Goal: Information Seeking & Learning: Learn about a topic

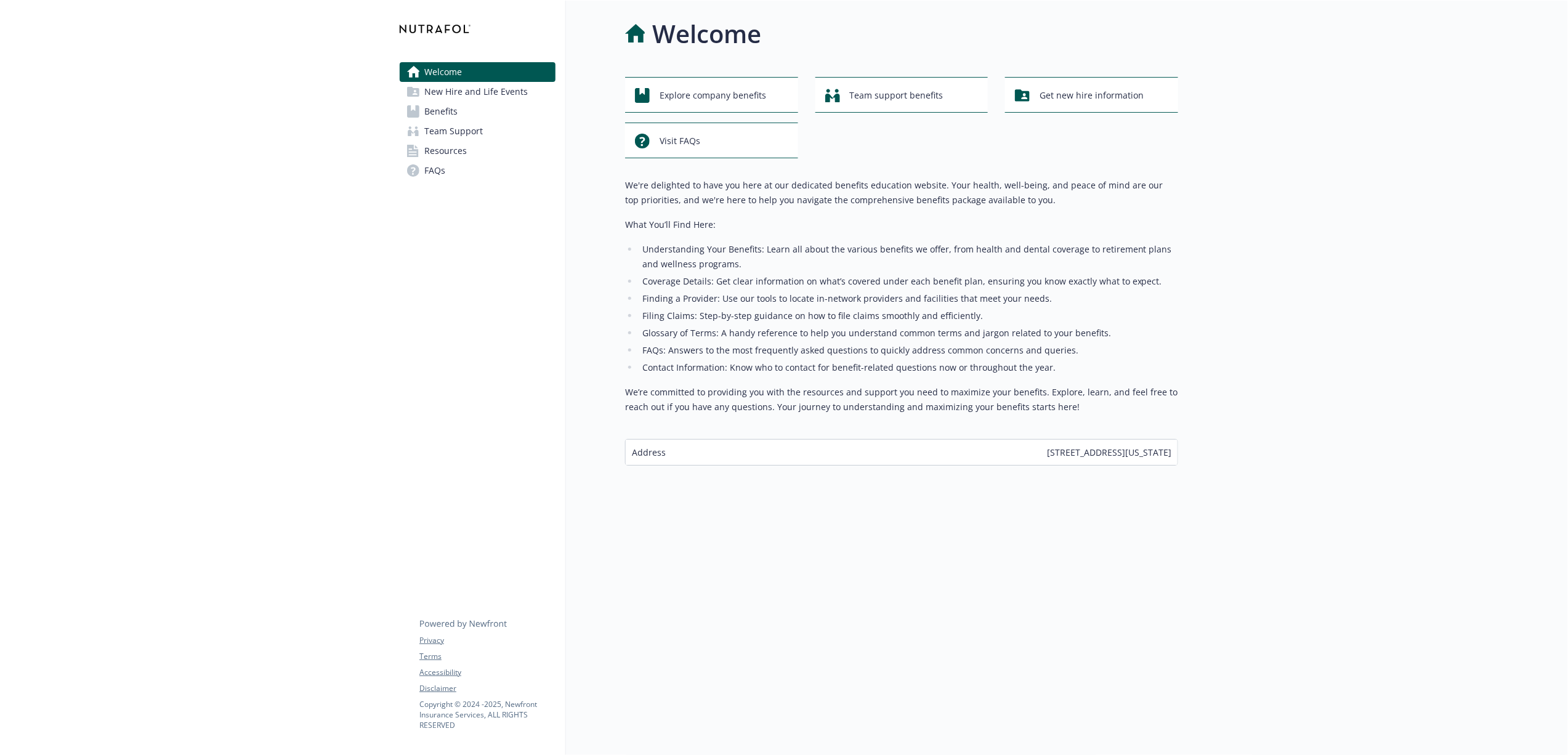
click at [460, 115] on link "Benefits" at bounding box center [477, 111] width 156 height 20
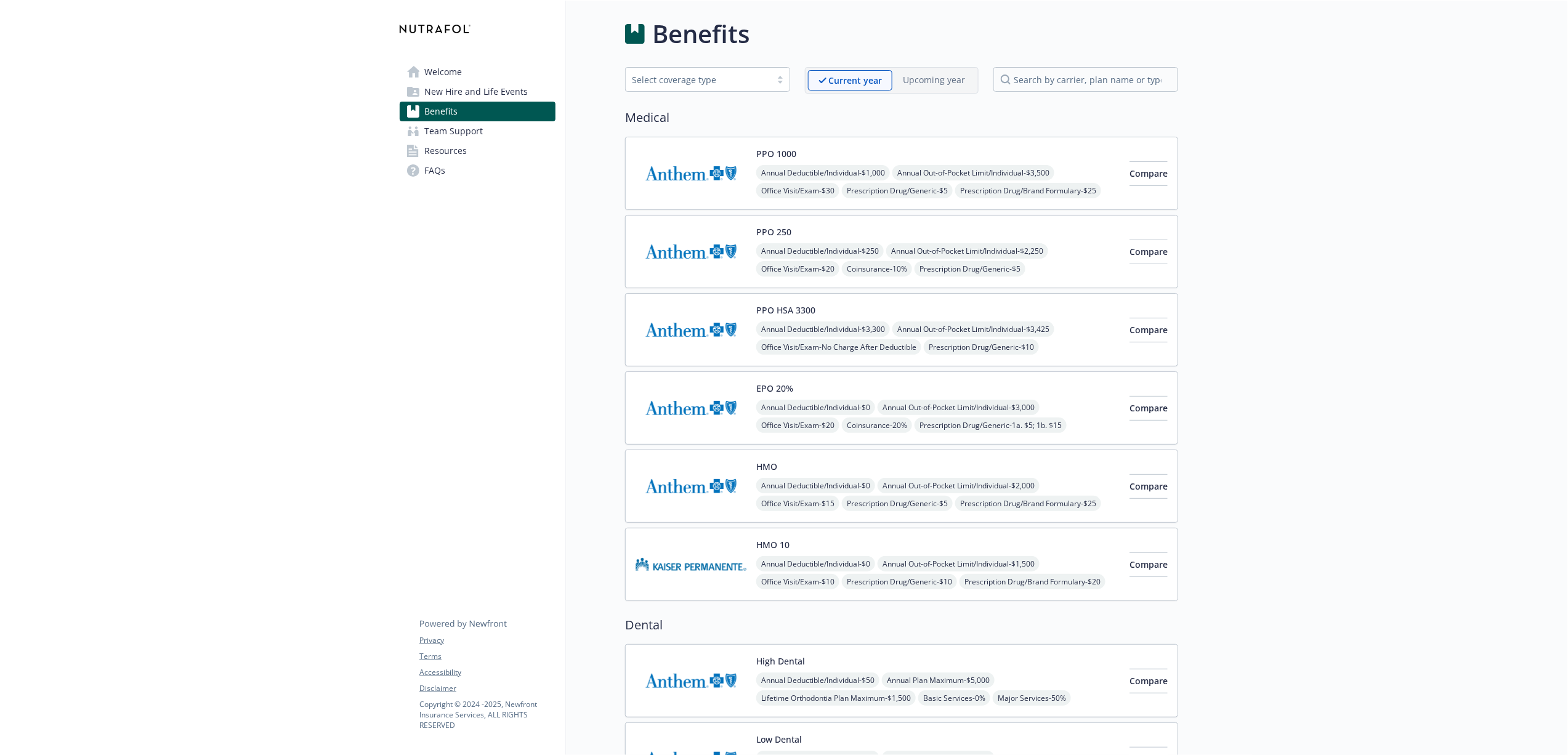
scroll to position [306, 0]
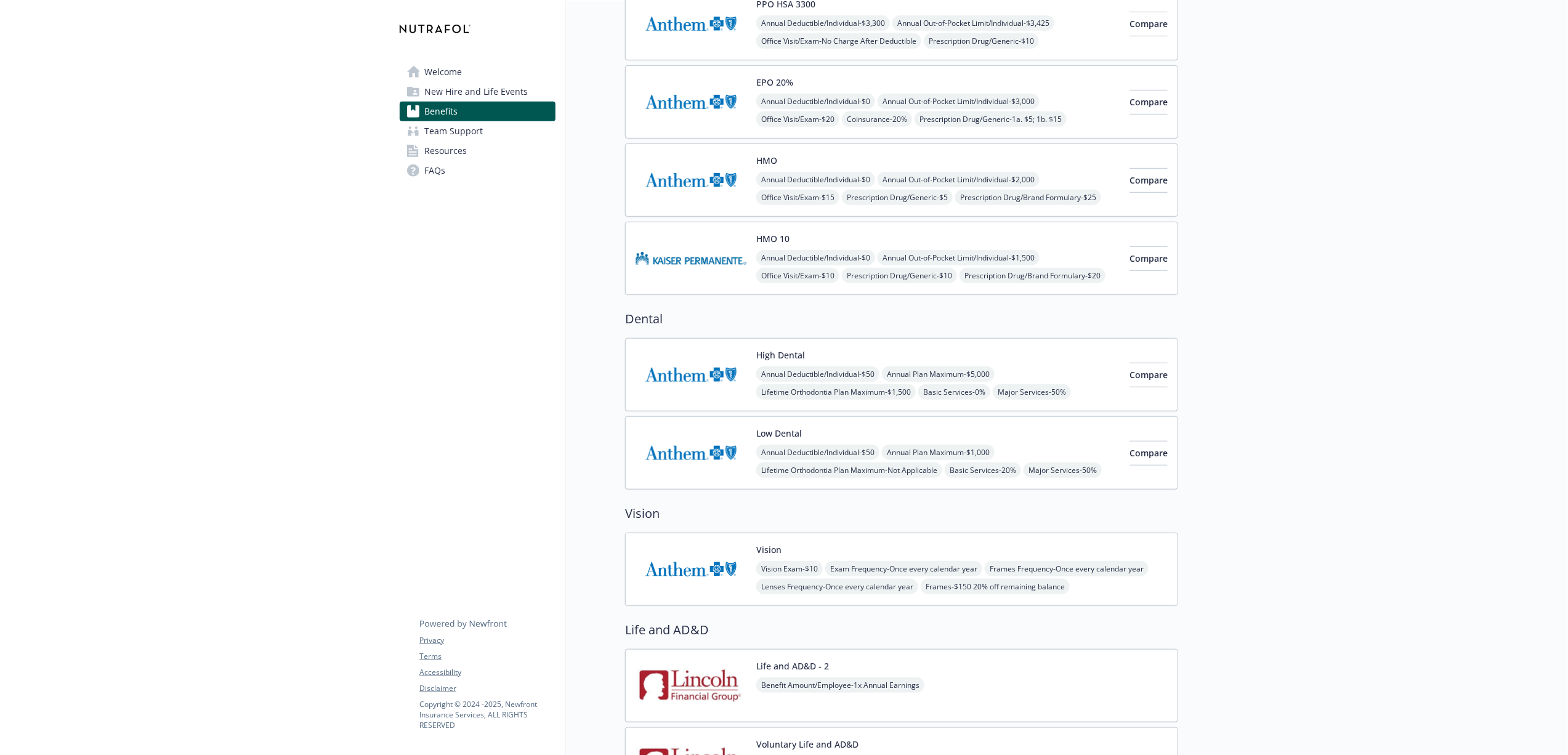
click at [691, 397] on img at bounding box center [691, 375] width 111 height 52
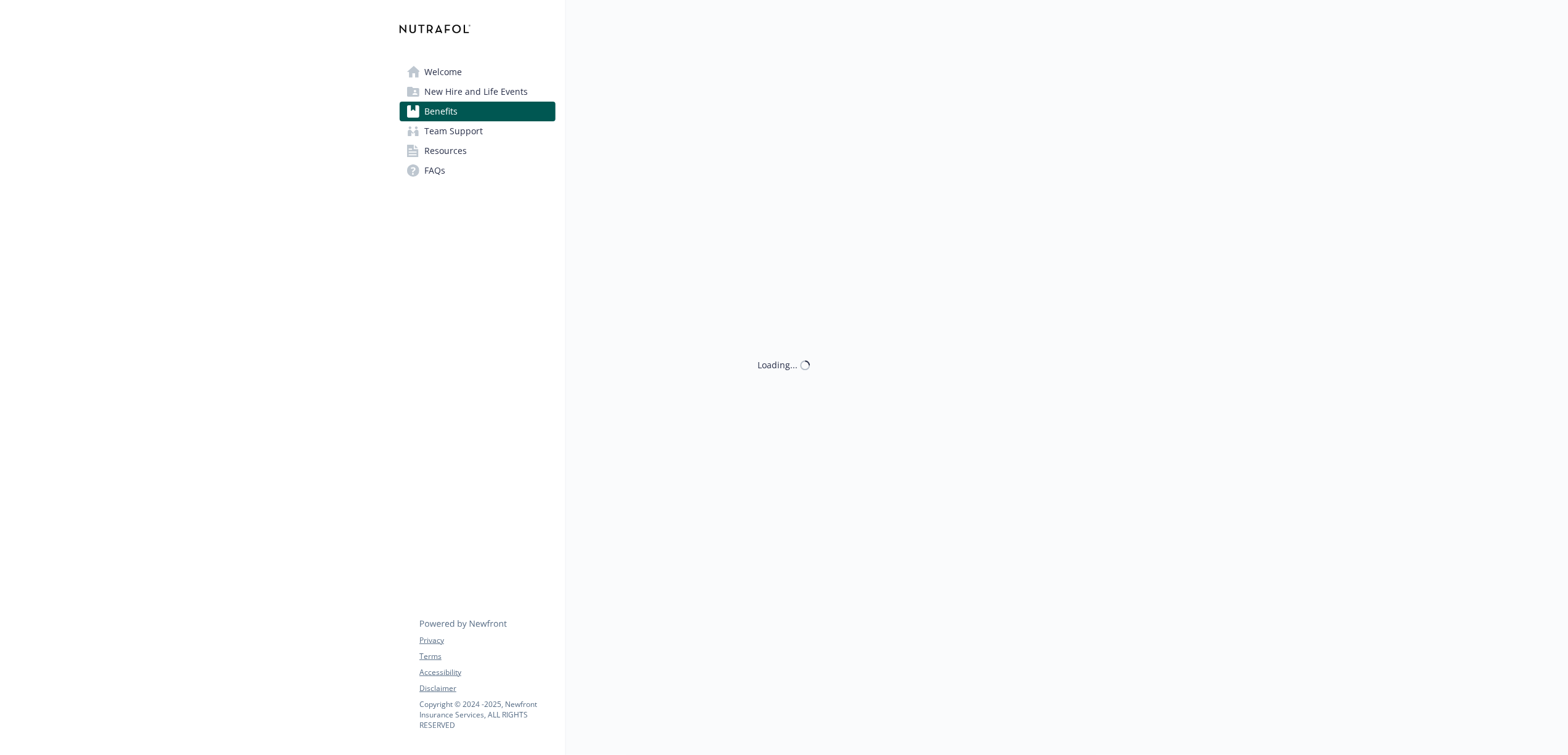
scroll to position [306, 0]
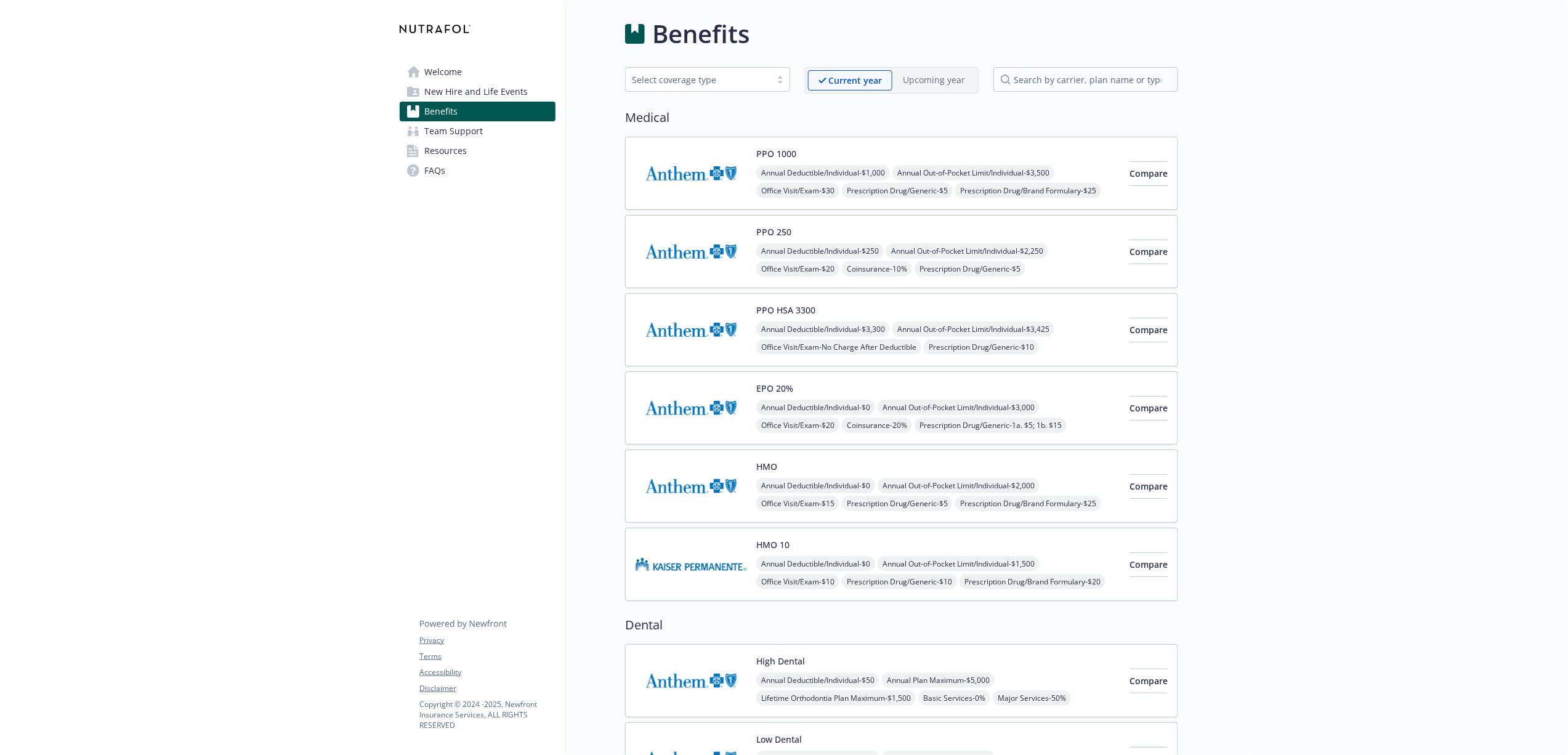
click at [526, 96] on link "New Hire and Life Events" at bounding box center [477, 91] width 156 height 20
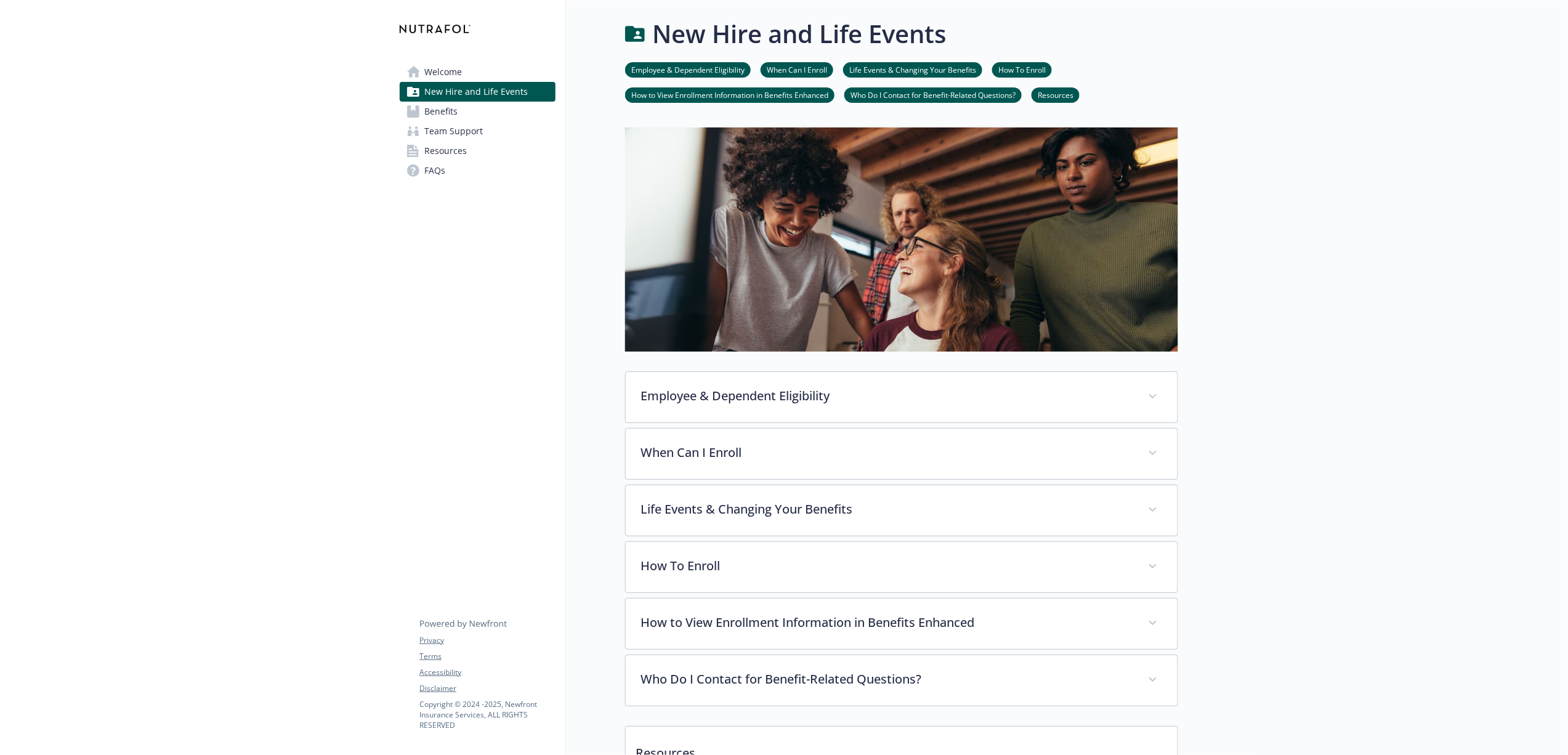
click at [462, 68] on span "Welcome" at bounding box center [443, 72] width 38 height 20
